Goal: Information Seeking & Learning: Check status

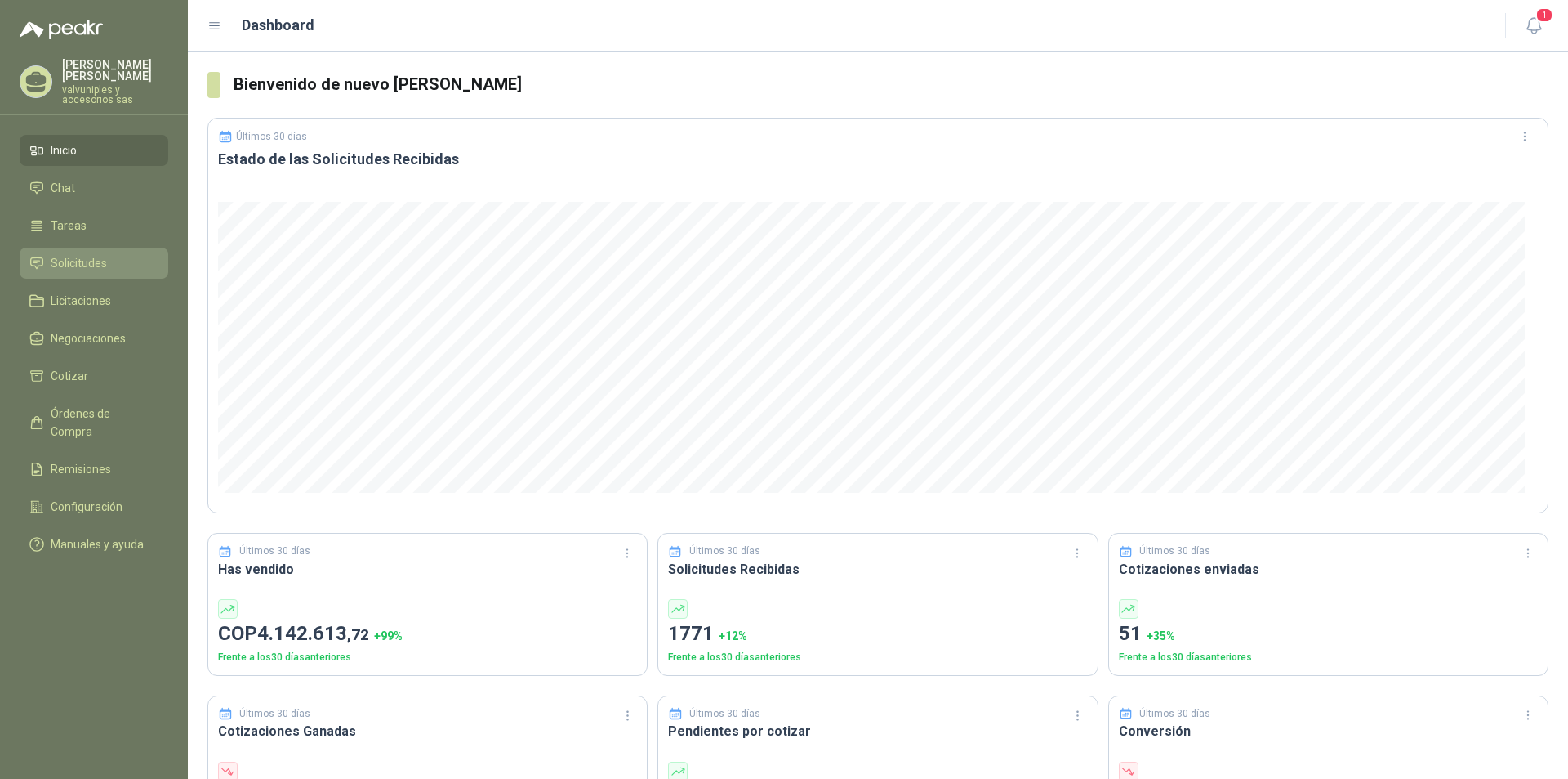
click at [99, 255] on span "Solicitudes" at bounding box center [78, 263] width 56 height 18
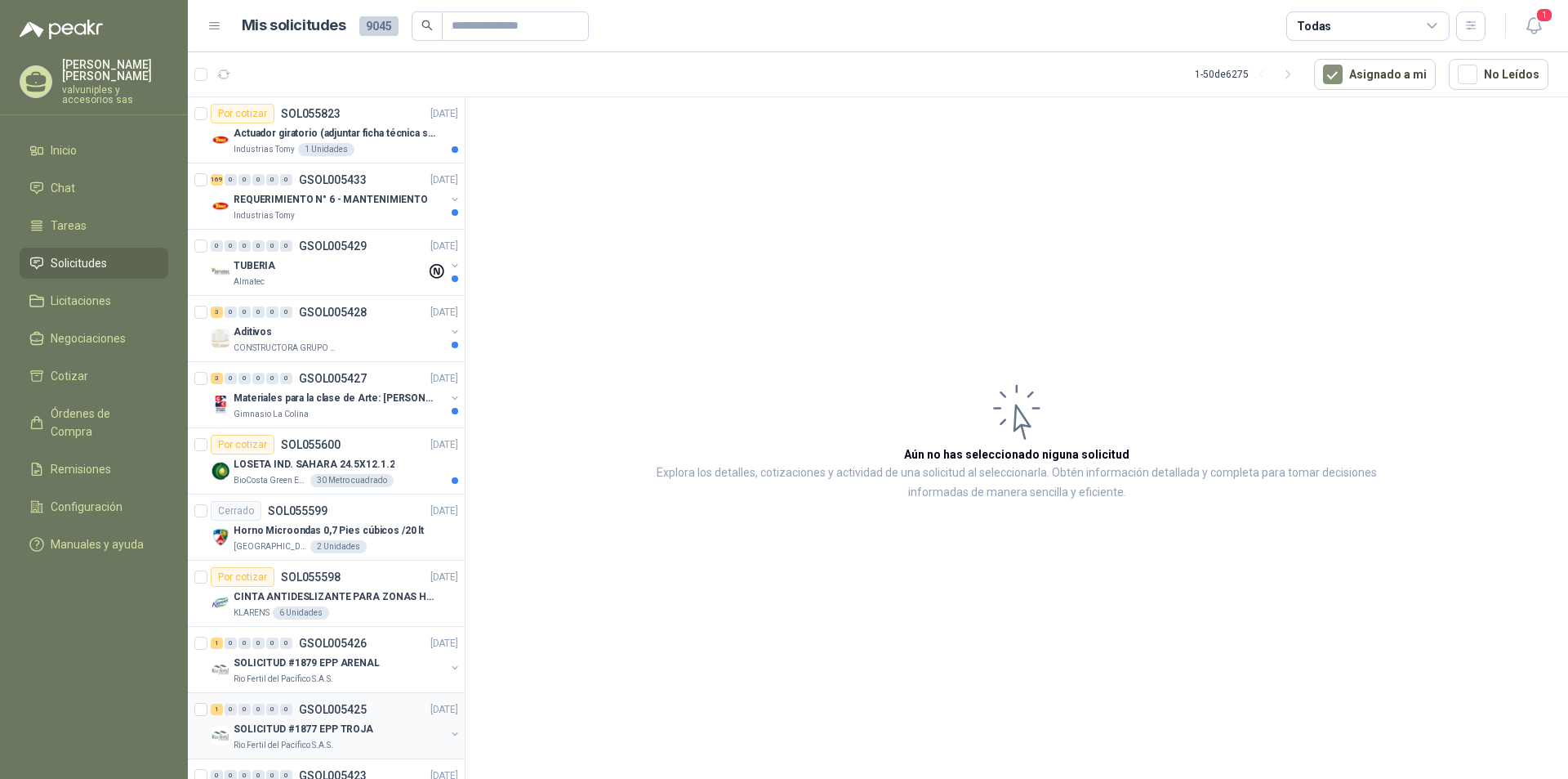
click at [269, 725] on p "SOLICITUD #1877 EPP TROJA" at bounding box center [303, 729] width 140 height 15
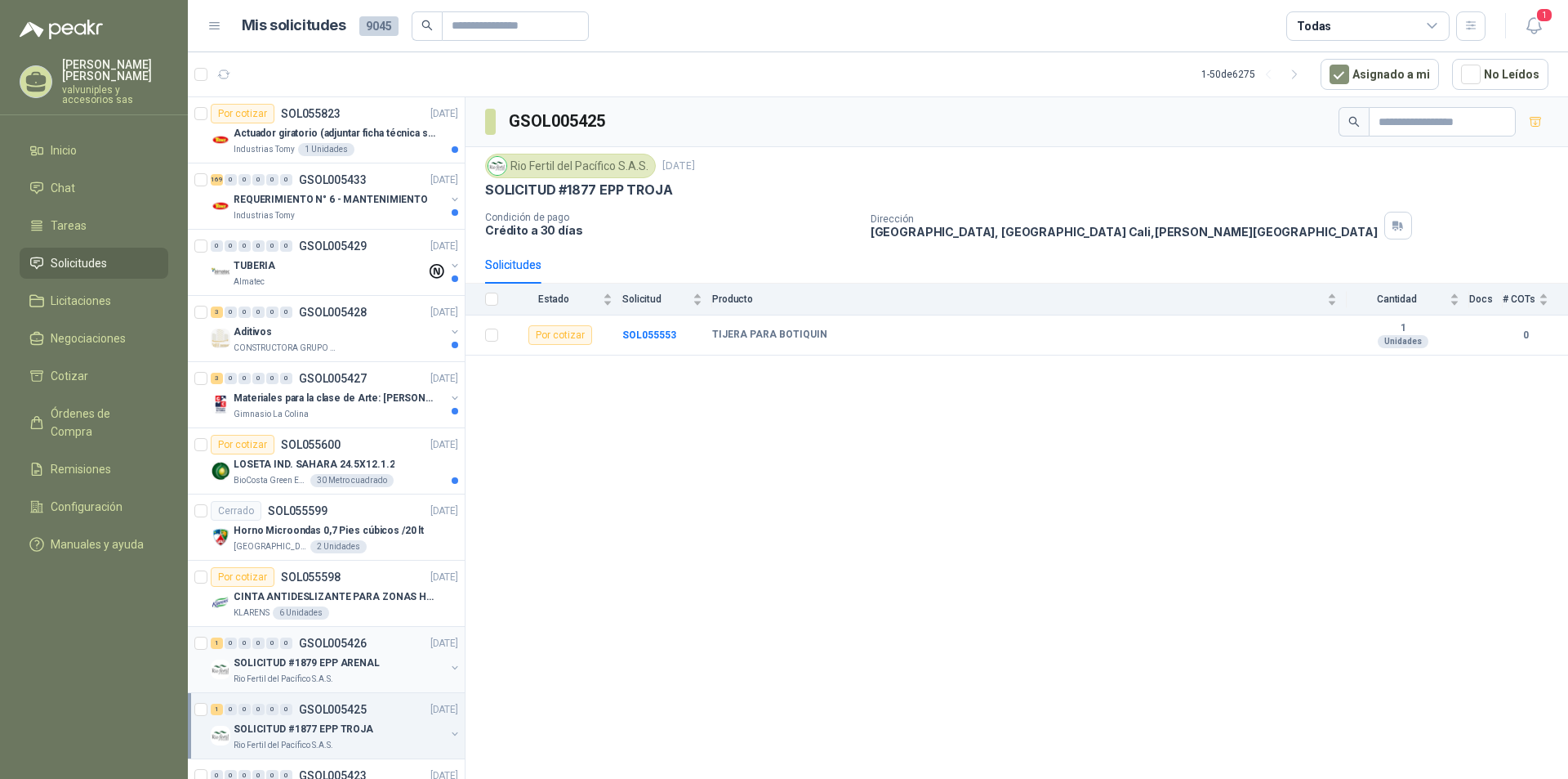
click at [274, 665] on p "SOLICITUD #1879 EPP ARENAL" at bounding box center [306, 663] width 146 height 15
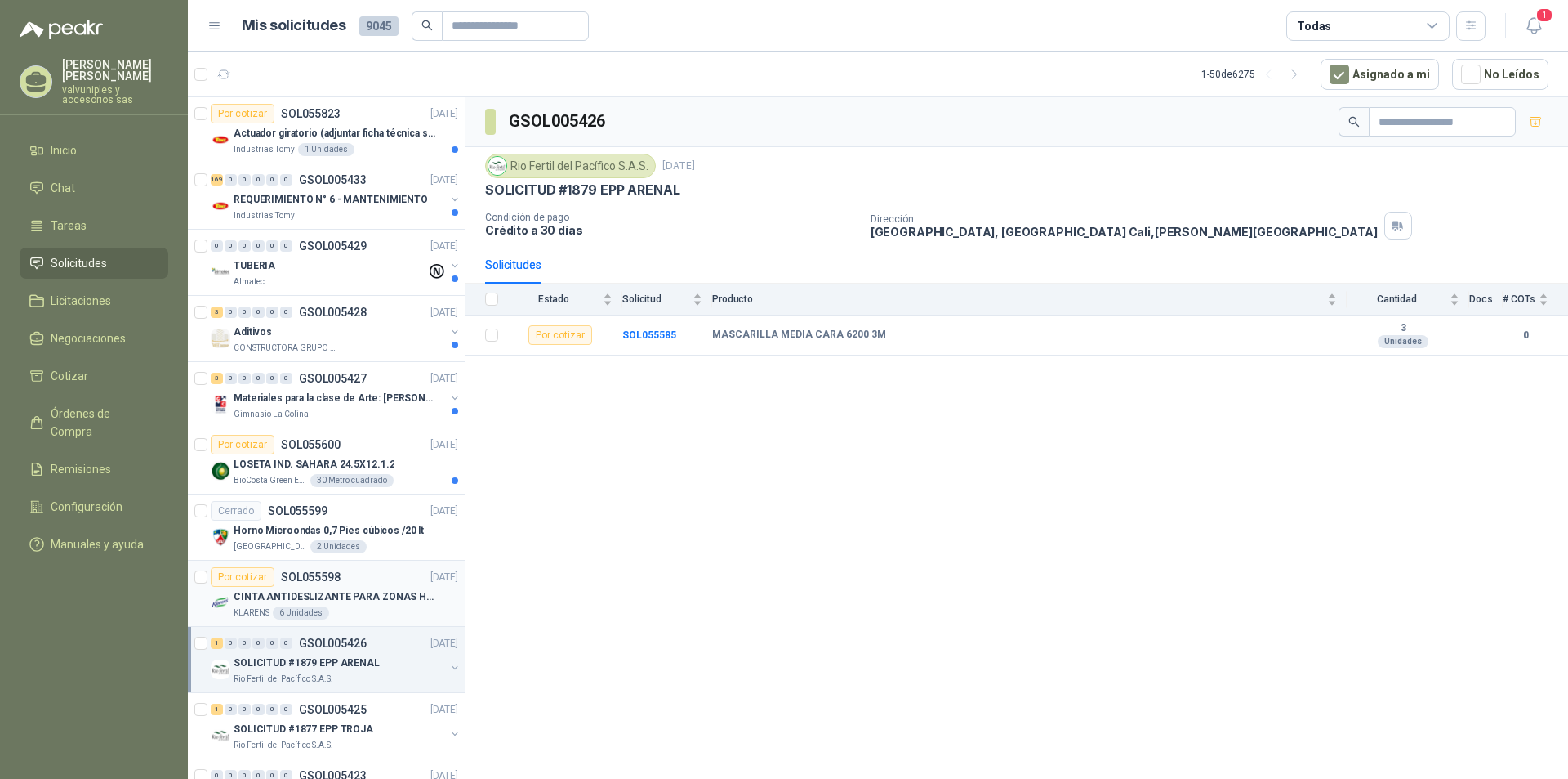
click at [287, 581] on p "SOL055598" at bounding box center [311, 577] width 59 height 11
click at [287, 594] on p "CINTA ANTIDESLIZANTE PARA ZONAS HUMEDAS" at bounding box center [335, 597] width 204 height 15
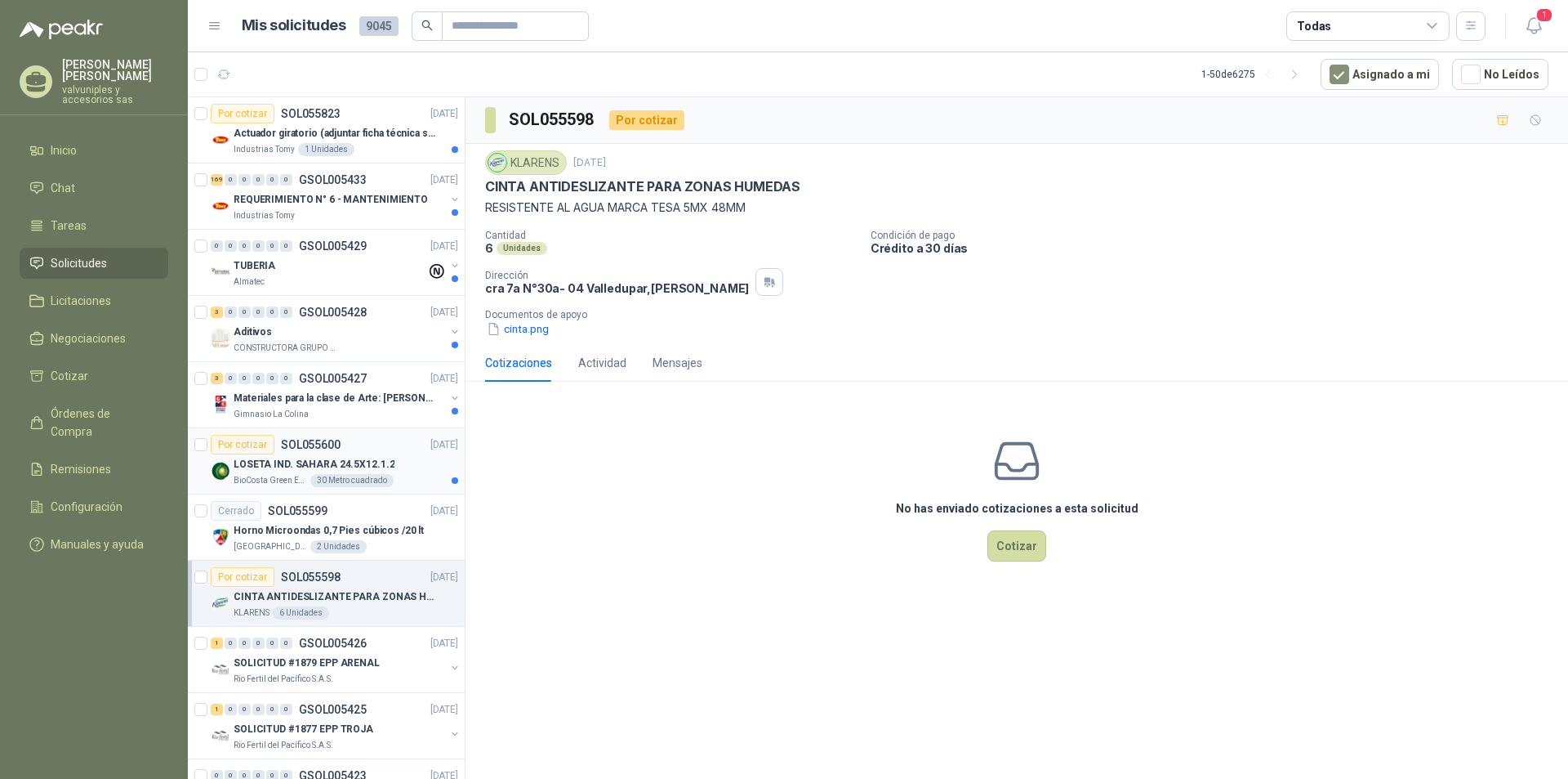
click at [270, 466] on p "LOSETA IND. SAHARA 24.5X12.1.2" at bounding box center [314, 464] width 161 height 15
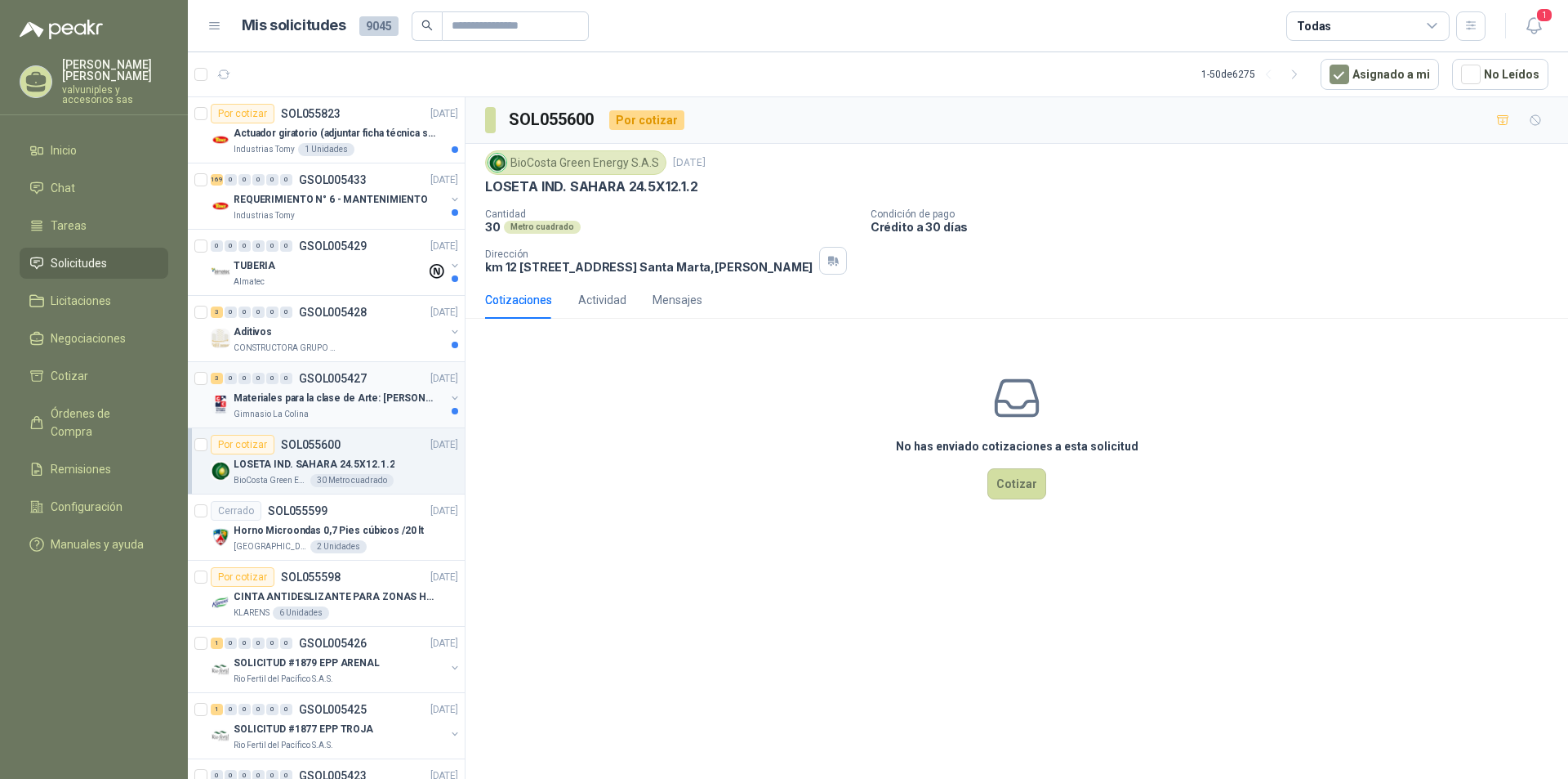
click at [275, 396] on p "Materiales para la clase de Arte: [PERSON_NAME]" at bounding box center [335, 398] width 204 height 15
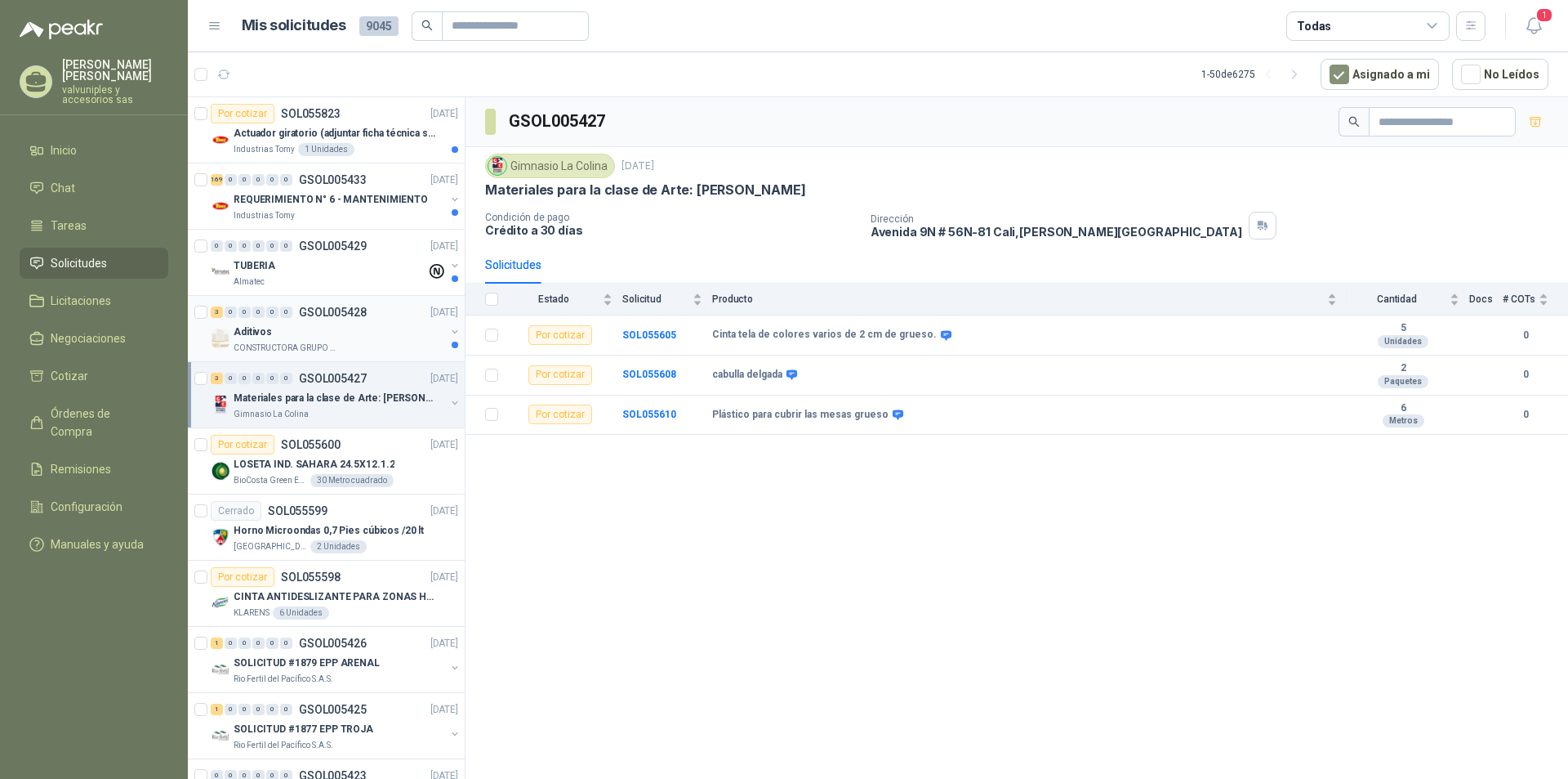
click at [254, 330] on p "Aditivos" at bounding box center [253, 332] width 38 height 15
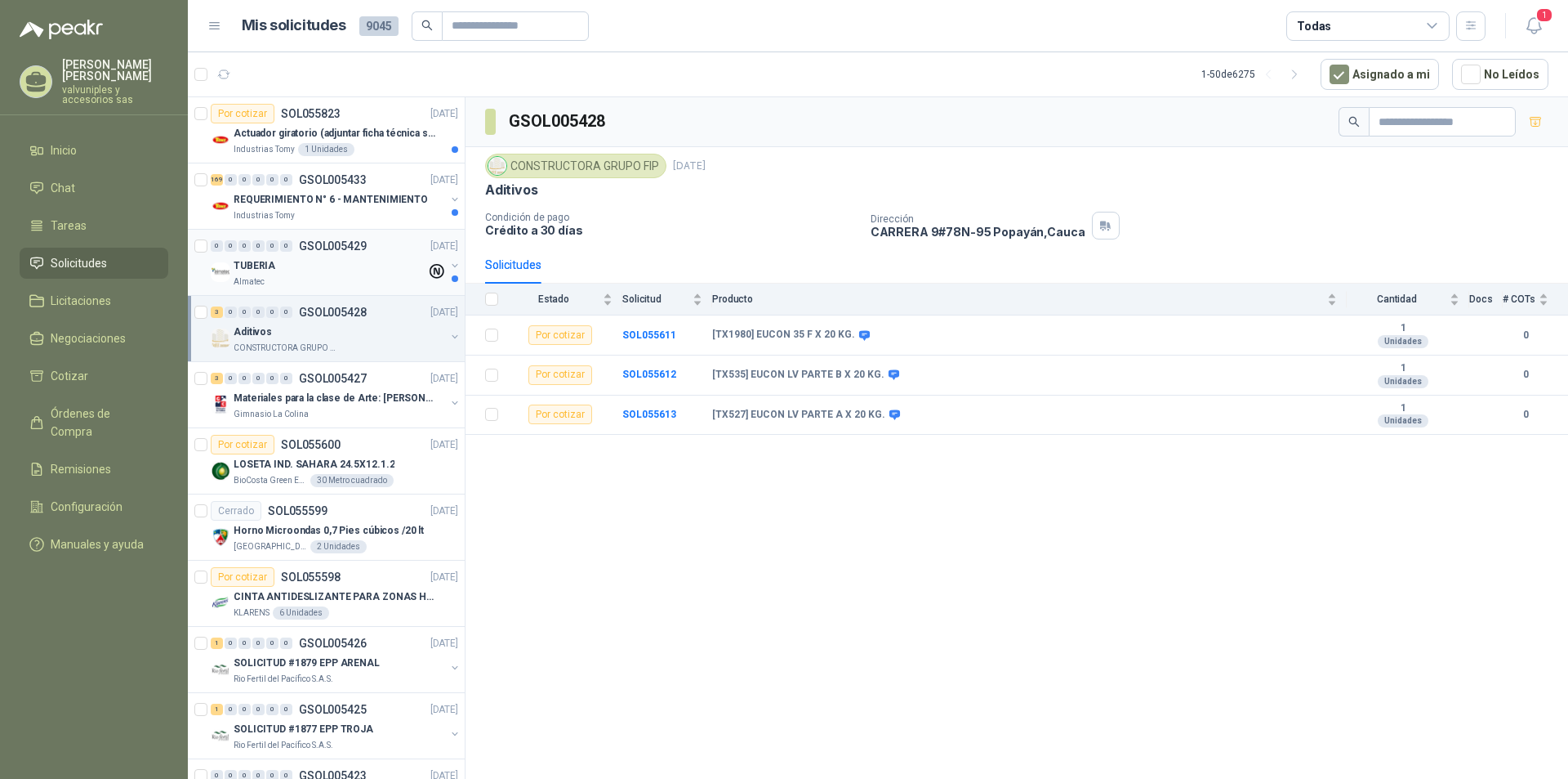
click at [252, 261] on p "TUBERIA" at bounding box center [254, 266] width 42 height 15
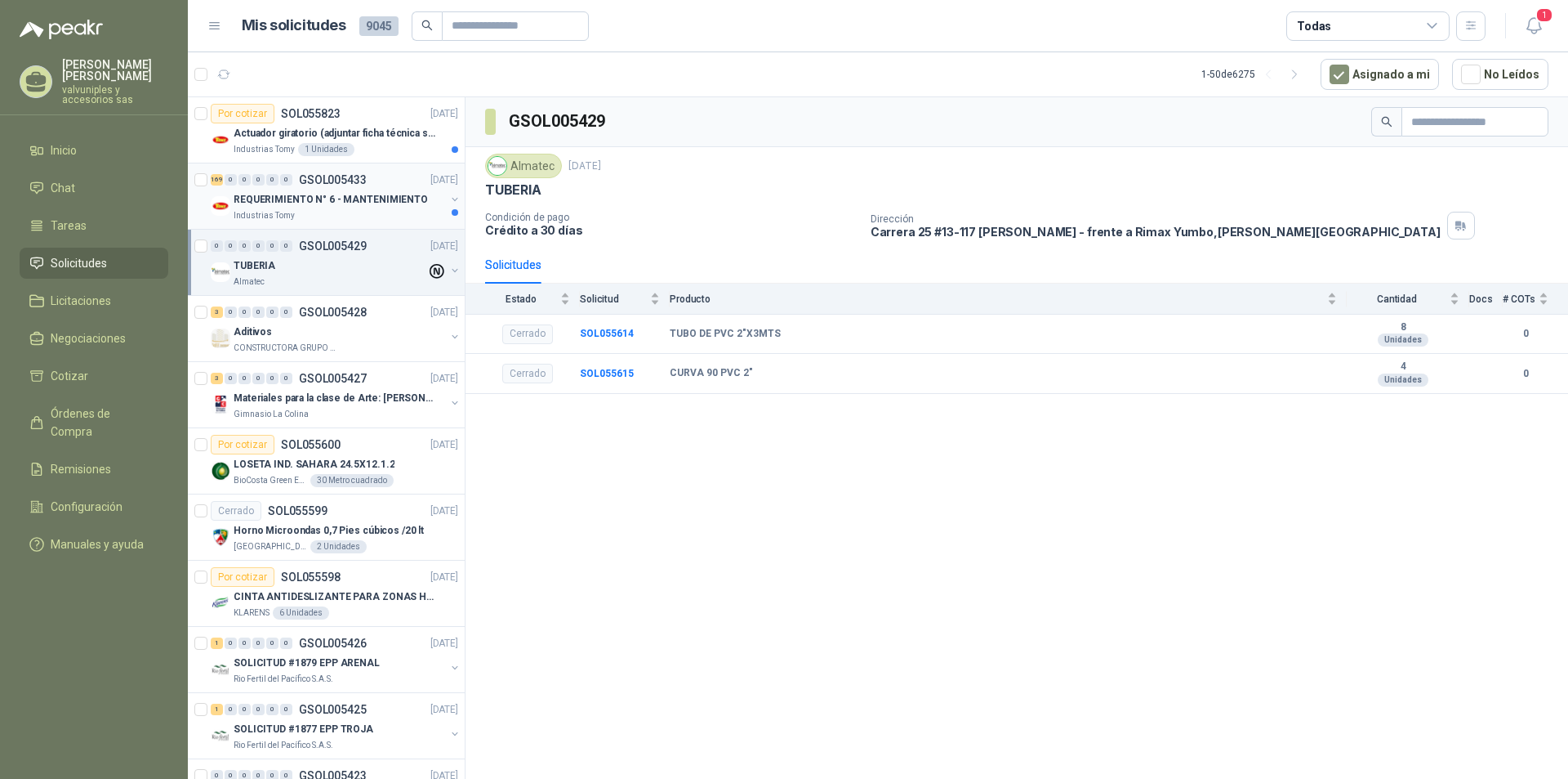
click at [255, 199] on p "REQUERIMIENTO N° 6 - MANTENIMIENTO" at bounding box center [330, 200] width 194 height 15
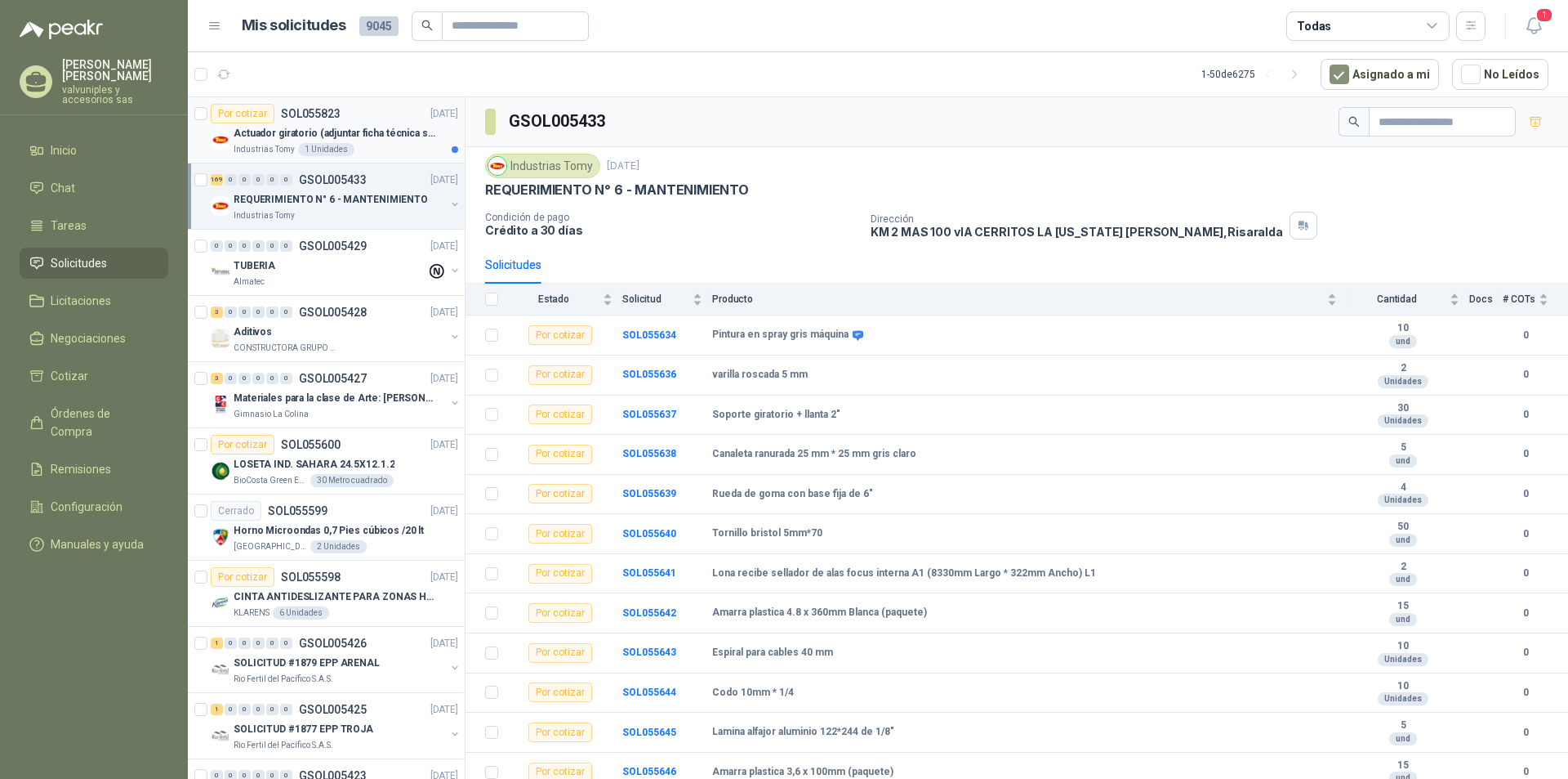
click at [243, 137] on p "Actuador giratorio (adjuntar ficha técnica si es diferente a festo)" at bounding box center [335, 133] width 204 height 15
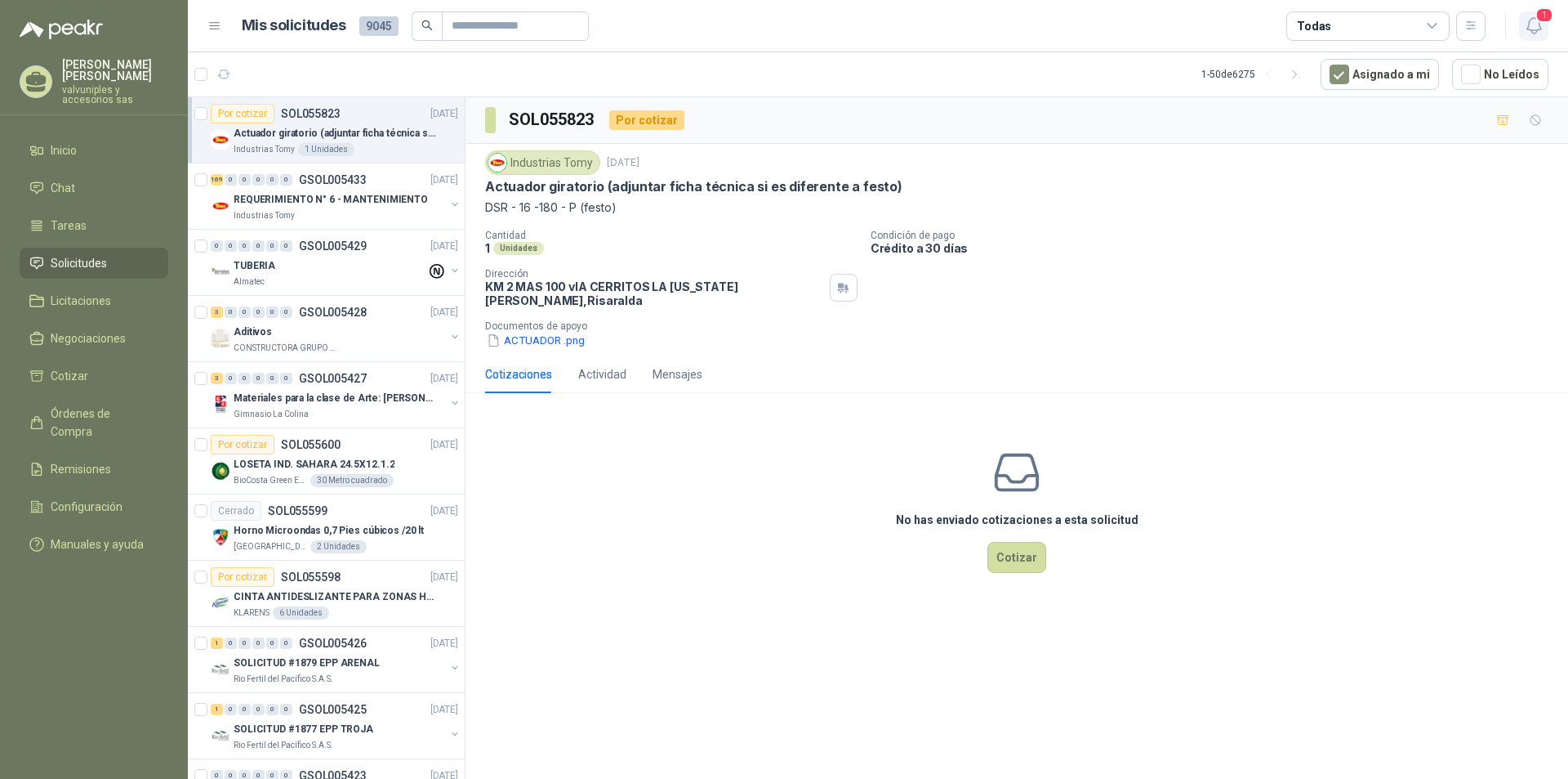
click at [1541, 20] on span "1" at bounding box center [1544, 15] width 18 height 15
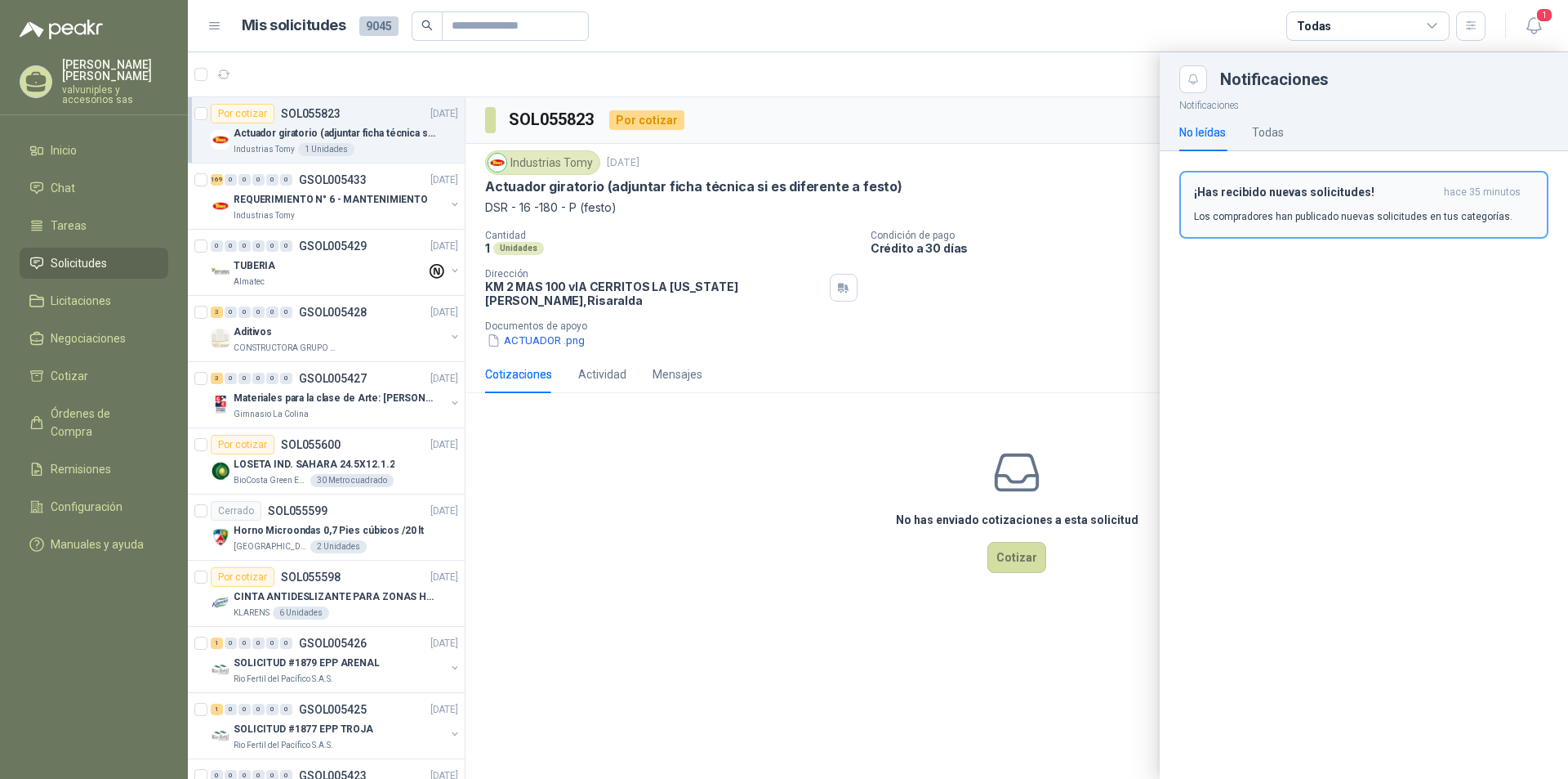
click at [1283, 197] on h3 "¡Has recibido nuevas solicitudes!" at bounding box center [1315, 192] width 243 height 14
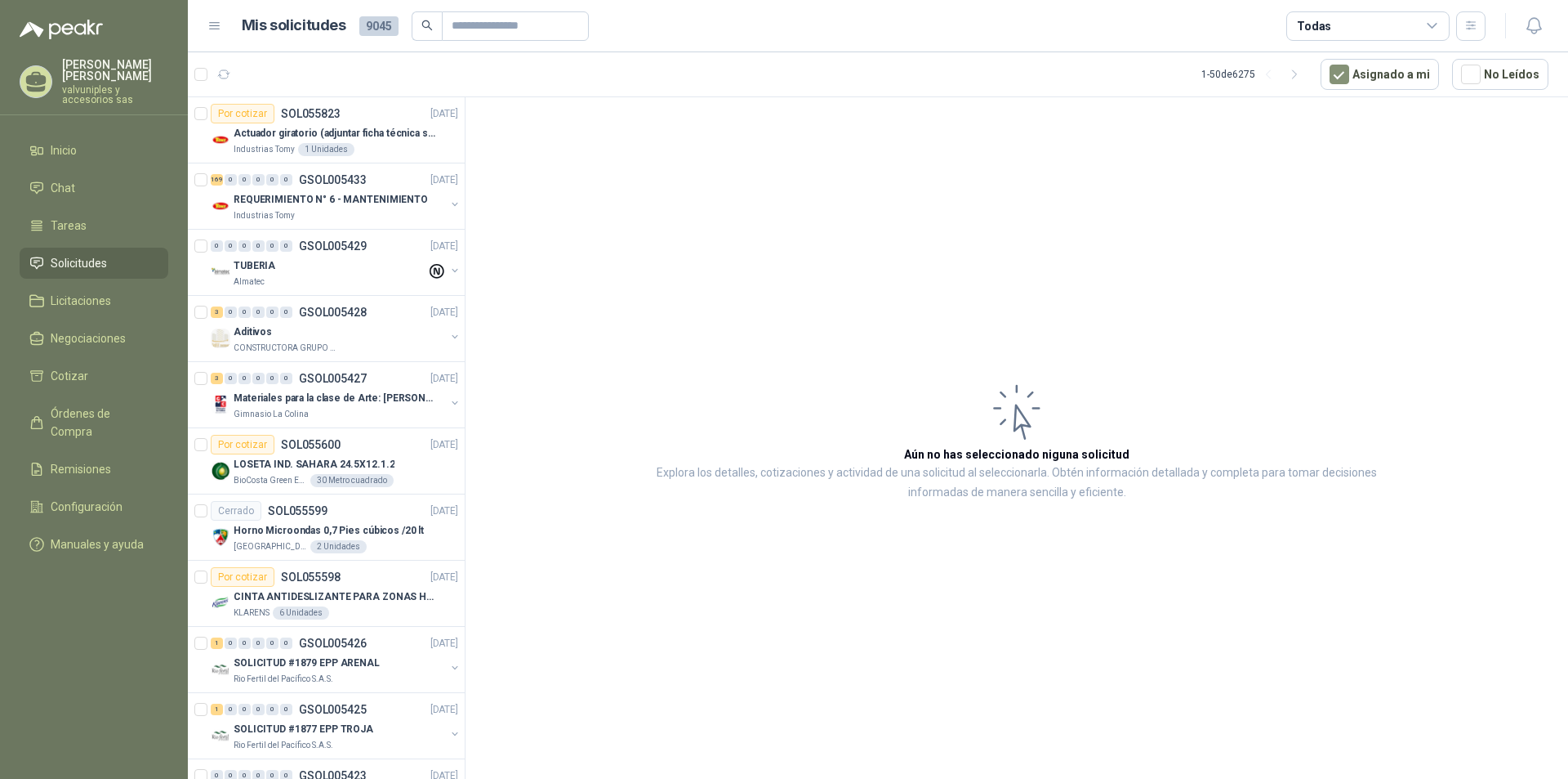
click at [92, 255] on span "Solicitudes" at bounding box center [78, 263] width 56 height 18
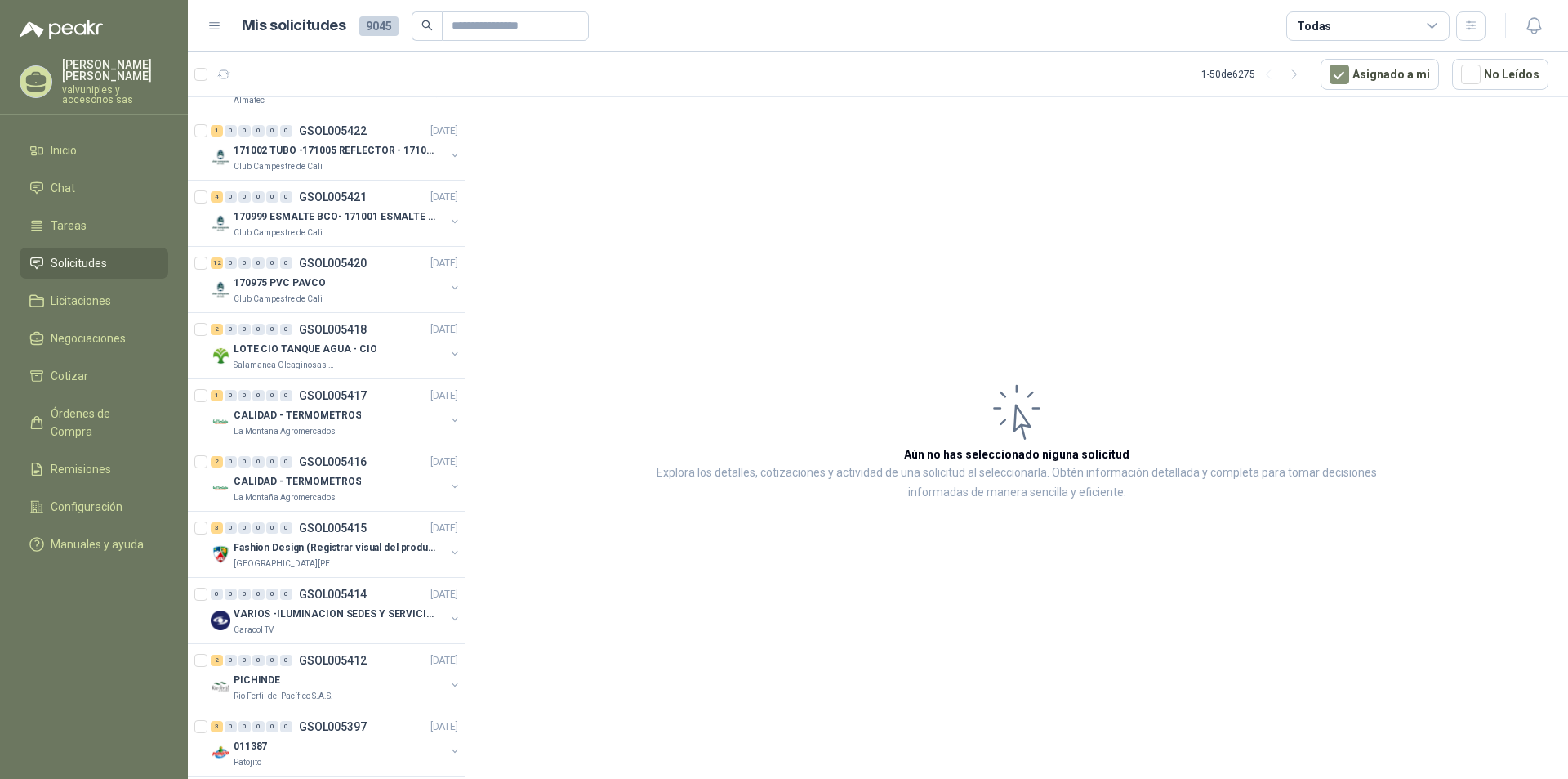
scroll to position [715, 0]
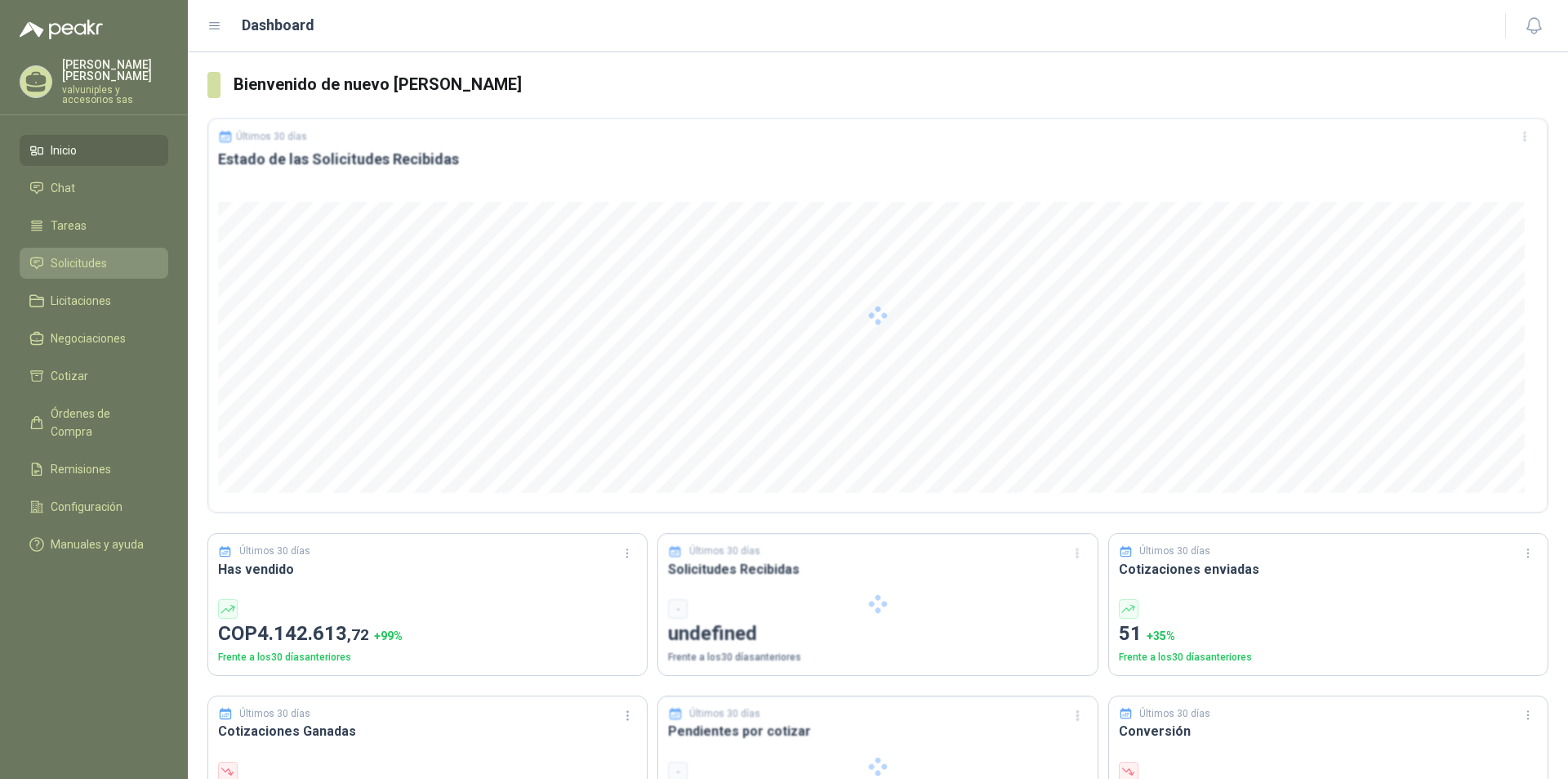
click at [69, 255] on span "Solicitudes" at bounding box center [78, 263] width 56 height 18
